Goal: Information Seeking & Learning: Learn about a topic

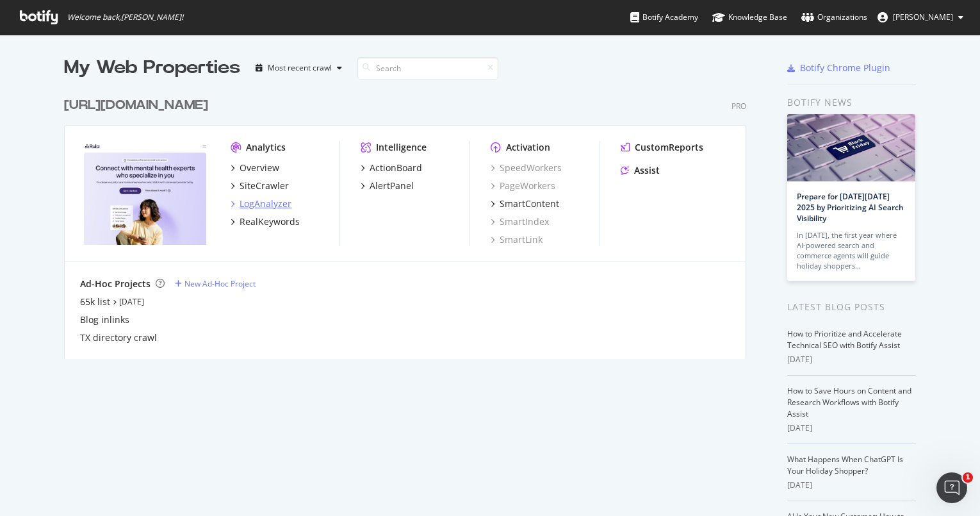
click at [266, 199] on div "LogAnalyzer" at bounding box center [266, 203] width 52 height 13
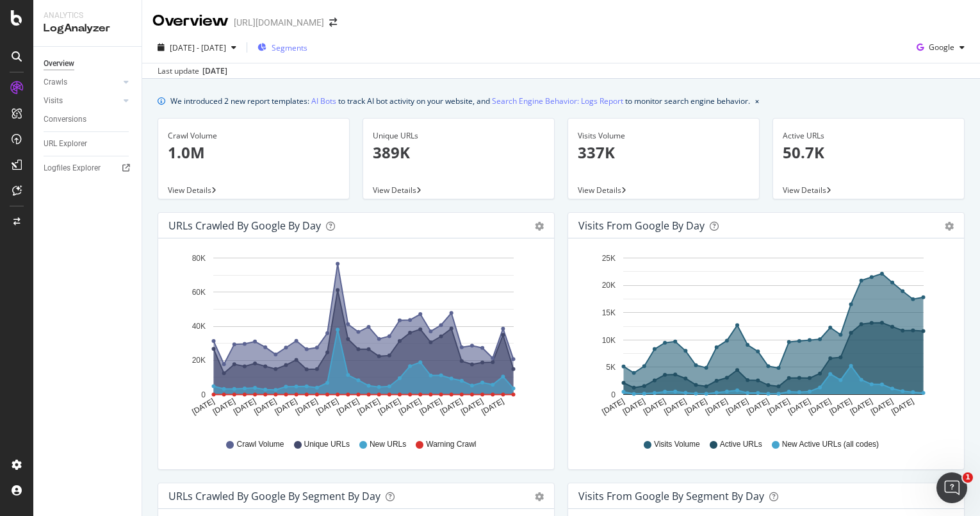
click at [308, 45] on span "Segments" at bounding box center [290, 47] width 36 height 11
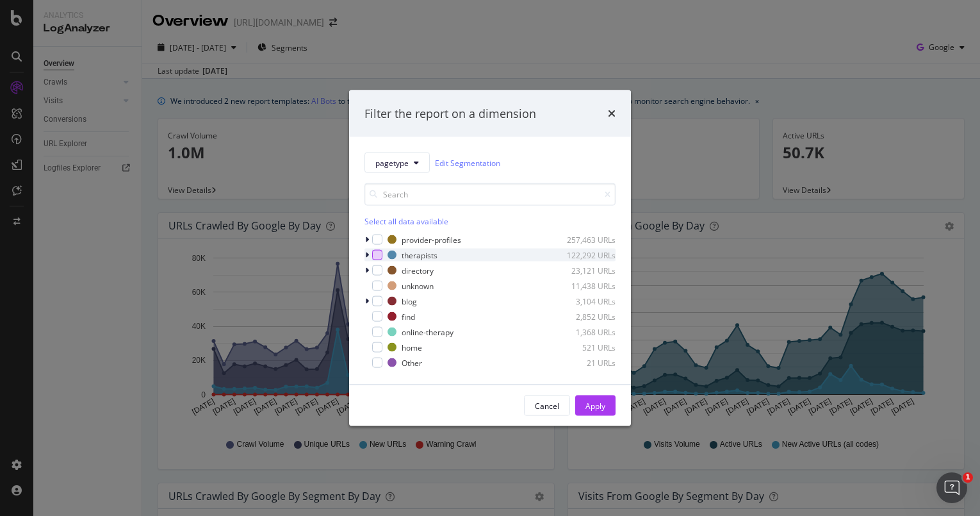
click at [378, 252] on div "modal" at bounding box center [377, 255] width 10 height 10
drag, startPoint x: 378, startPoint y: 267, endPoint x: 413, endPoint y: 288, distance: 40.6
click at [378, 267] on div "modal" at bounding box center [377, 270] width 10 height 10
click at [586, 405] on div "Apply" at bounding box center [596, 405] width 20 height 11
